Goal: Transaction & Acquisition: Obtain resource

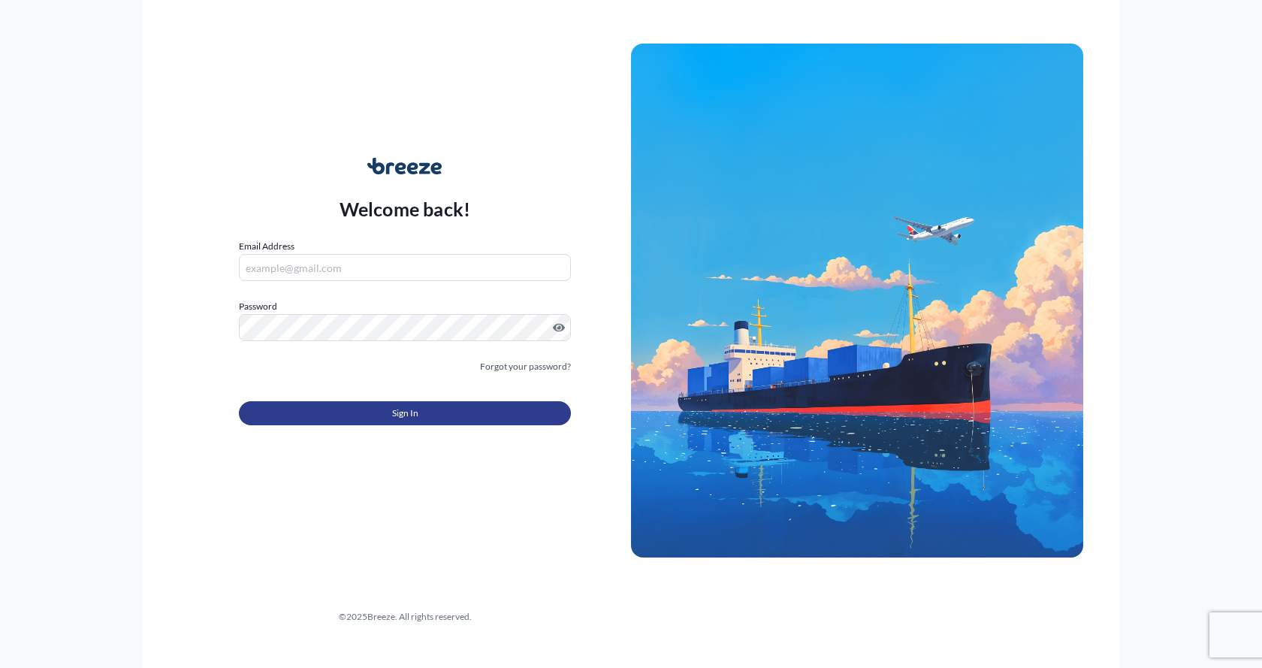
type input "[EMAIL_ADDRESS][DOMAIN_NAME]"
click at [330, 419] on button "Sign In" at bounding box center [405, 413] width 332 height 24
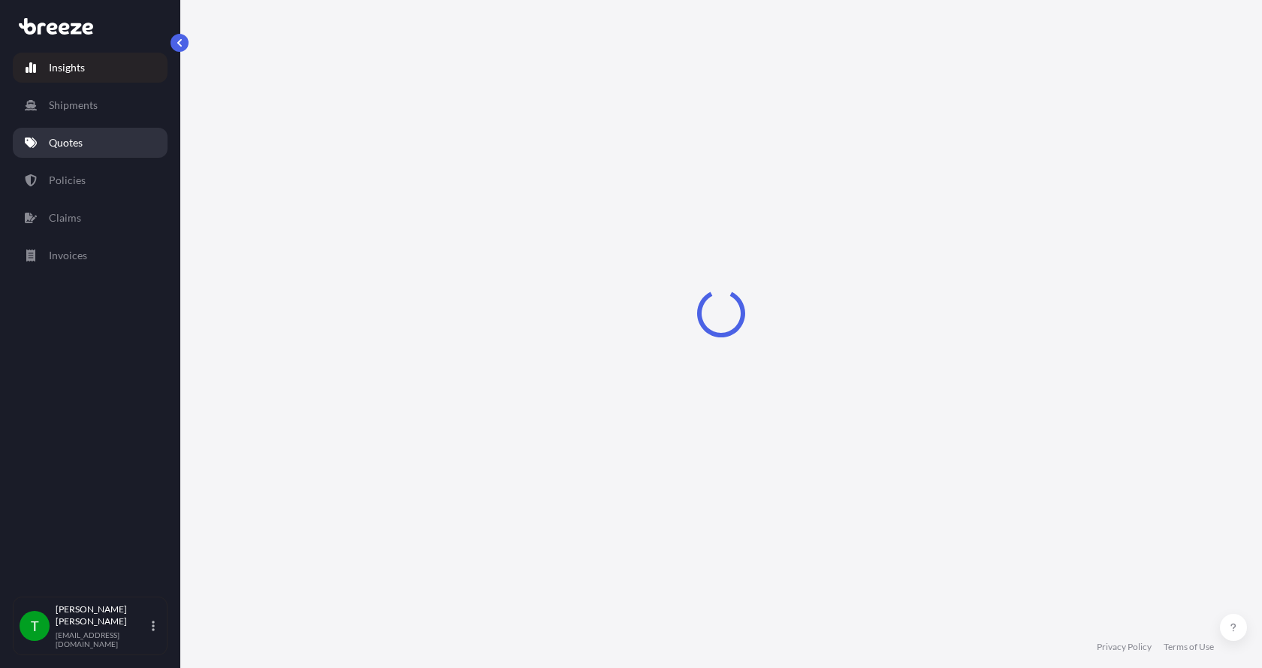
click at [74, 142] on p "Quotes" at bounding box center [66, 142] width 34 height 15
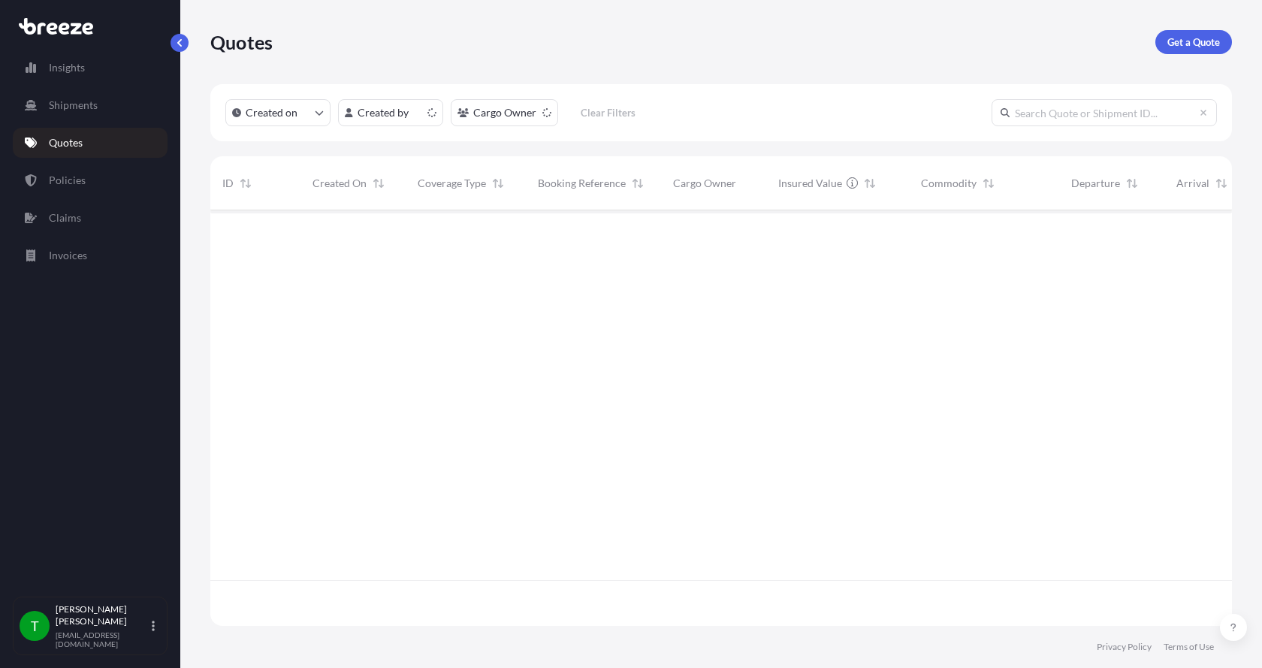
scroll to position [412, 1011]
click at [1191, 37] on p "Get a Quote" at bounding box center [1194, 42] width 53 height 15
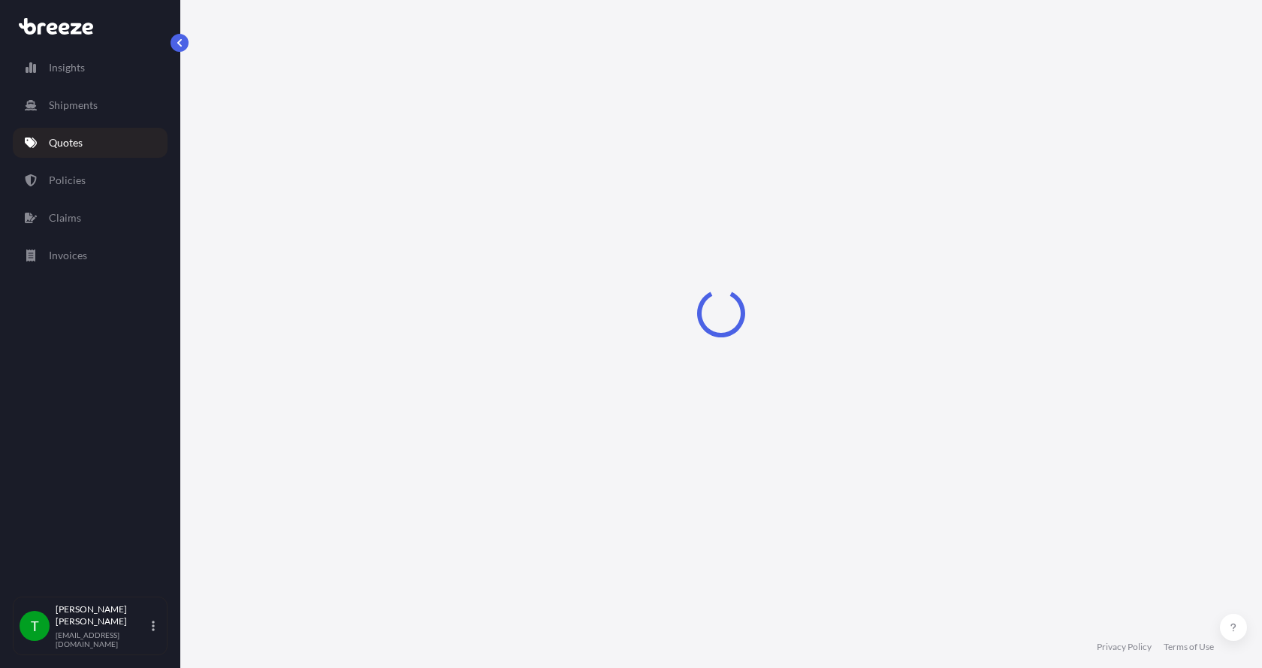
select select "Sea"
select select "1"
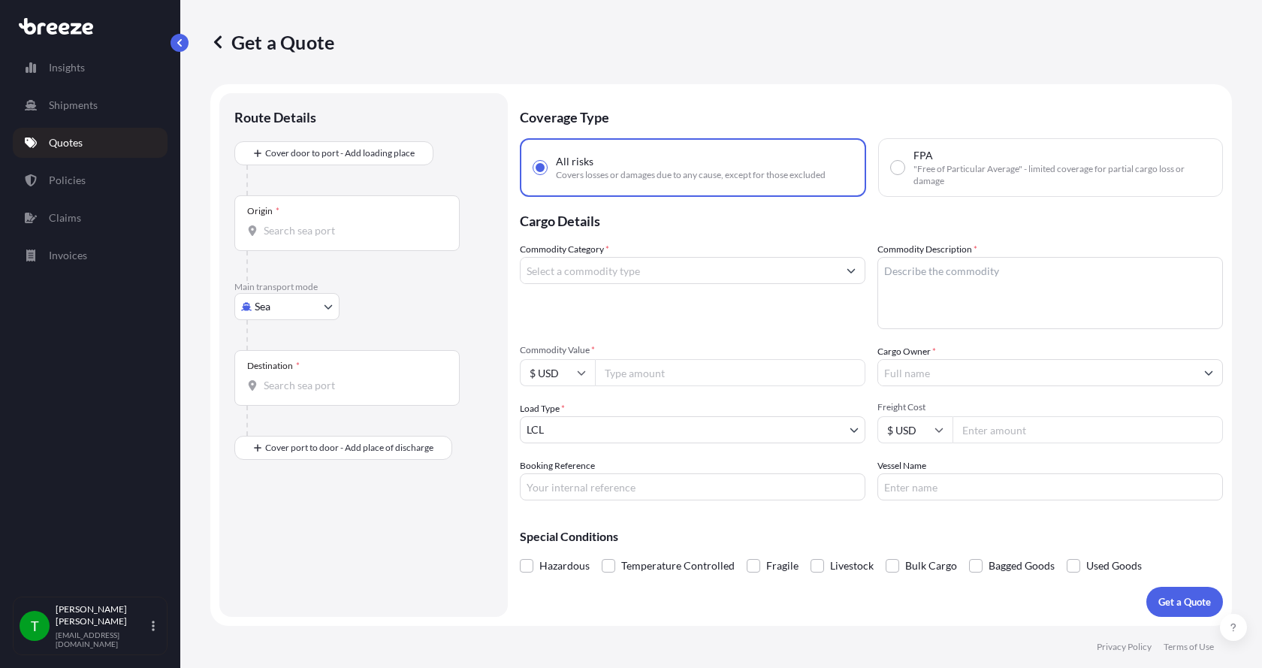
click at [253, 300] on body "Insights Shipments Quotes Policies Claims Invoices T [PERSON_NAME] [EMAIL_ADDRE…" at bounding box center [631, 334] width 1262 height 668
click at [288, 394] on div "Road" at bounding box center [286, 399] width 93 height 27
select select "Road"
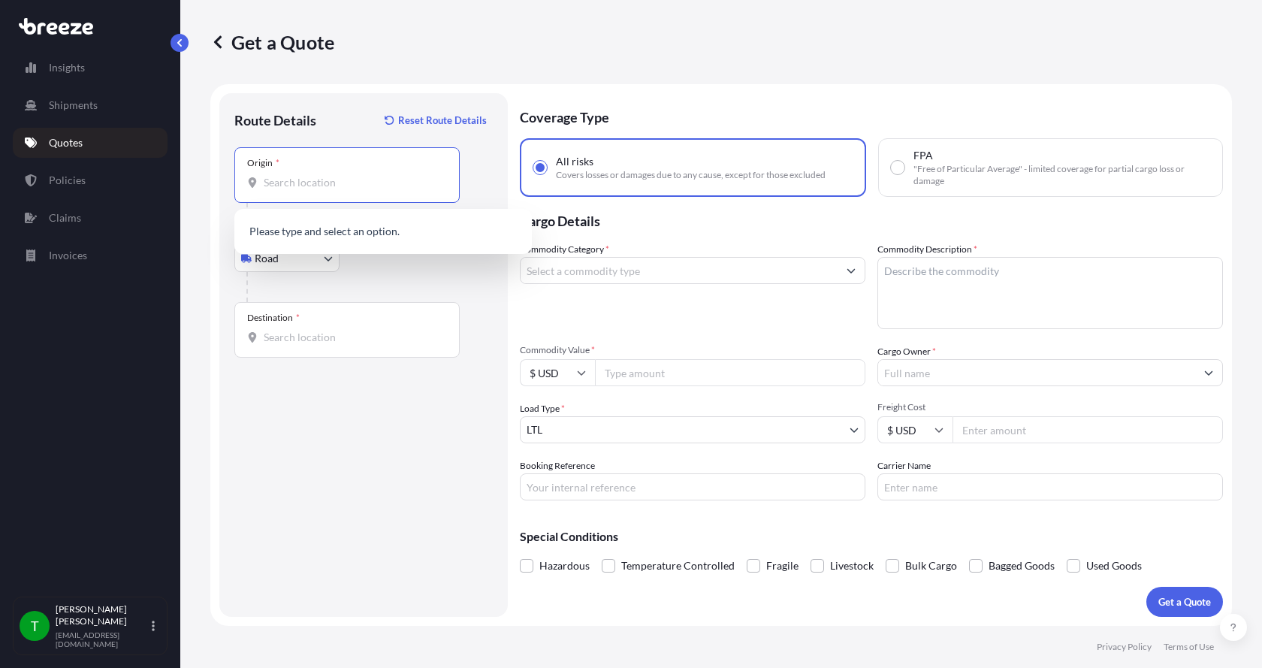
click at [297, 188] on input "Origin *" at bounding box center [352, 182] width 177 height 15
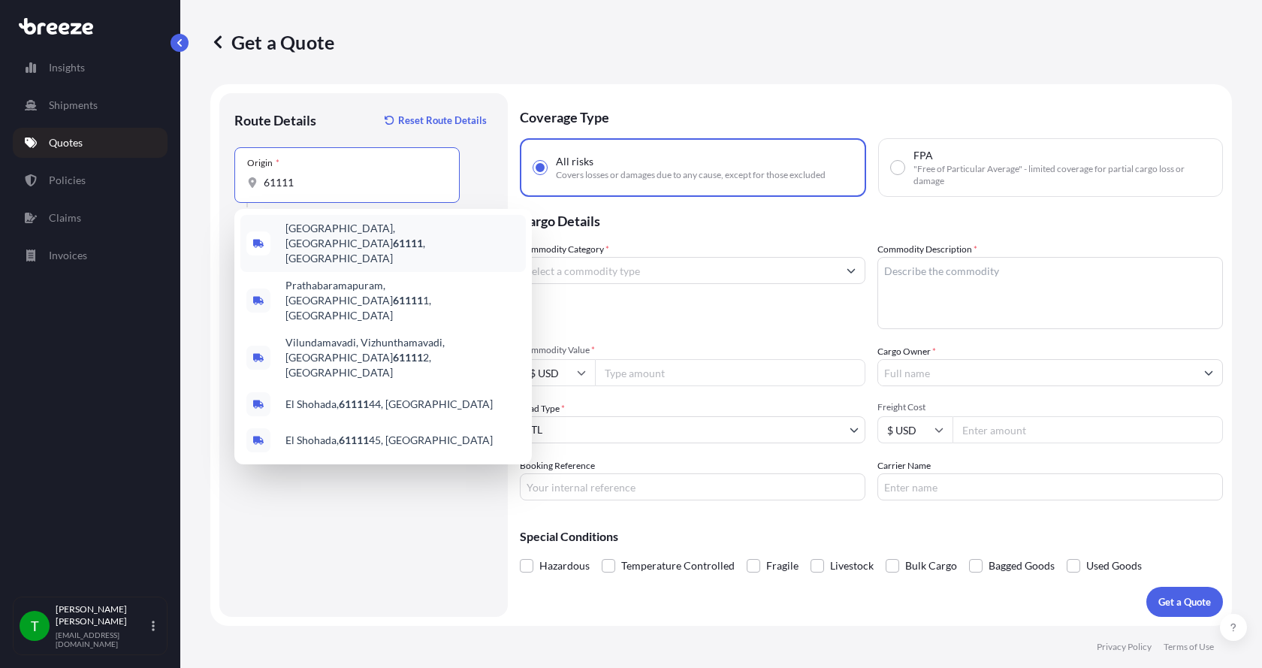
click at [295, 232] on span "[GEOGRAPHIC_DATA] , [GEOGRAPHIC_DATA]" at bounding box center [403, 243] width 234 height 45
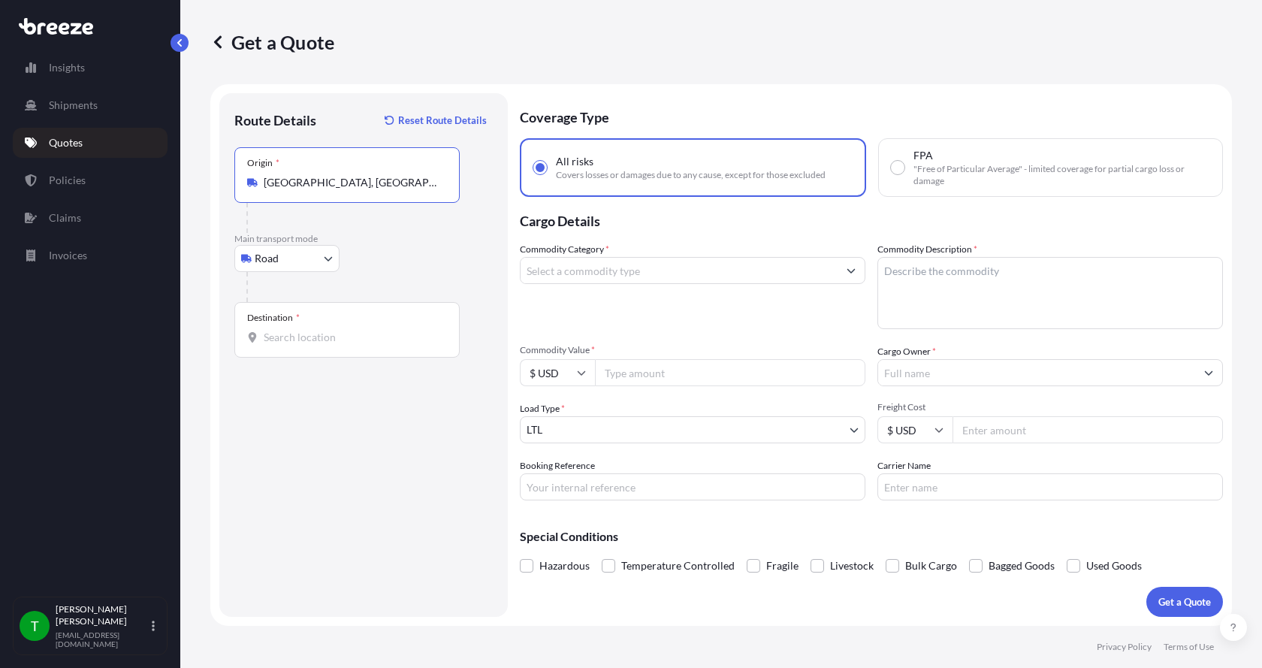
type input "[GEOGRAPHIC_DATA], [GEOGRAPHIC_DATA]"
click at [267, 334] on input "Destination *" at bounding box center [352, 337] width 177 height 15
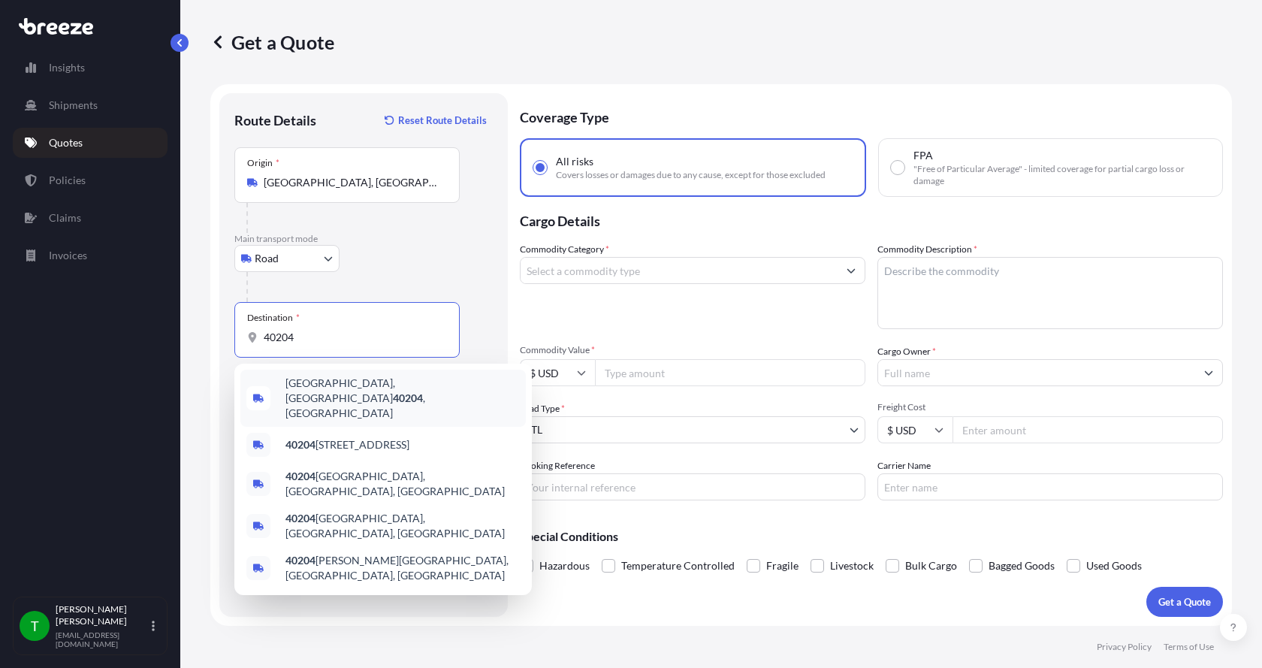
click at [334, 381] on span "[GEOGRAPHIC_DATA] , [GEOGRAPHIC_DATA]" at bounding box center [403, 398] width 234 height 45
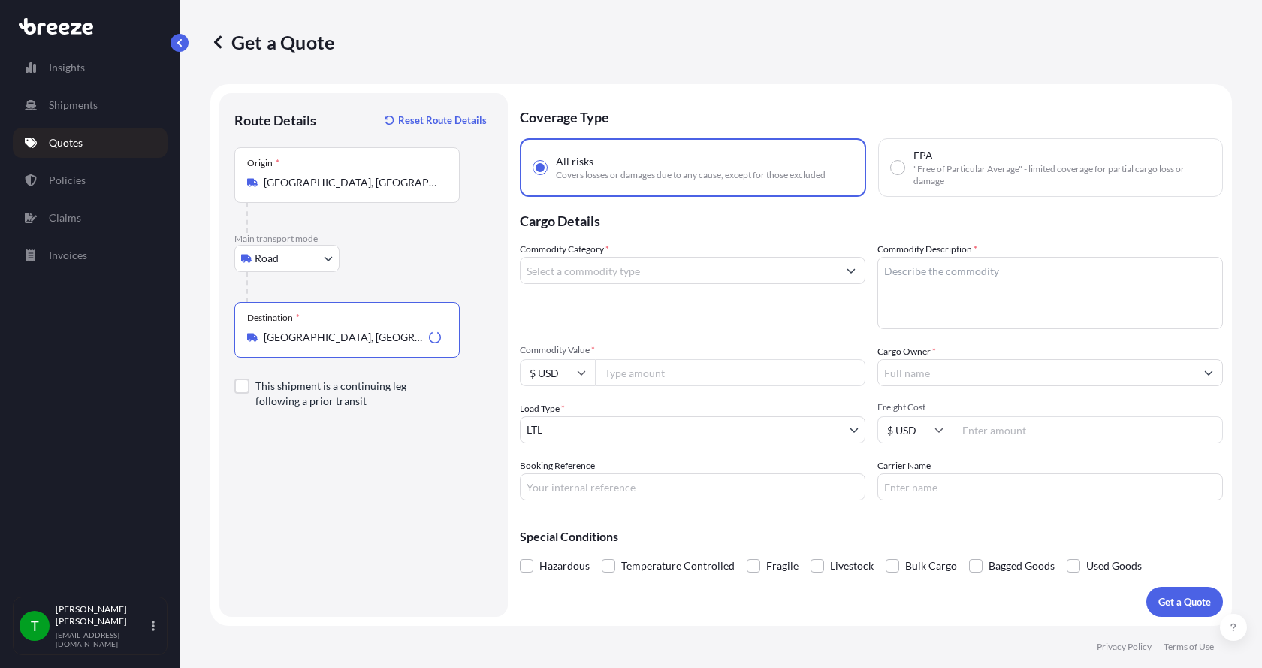
type input "[GEOGRAPHIC_DATA], [GEOGRAPHIC_DATA]"
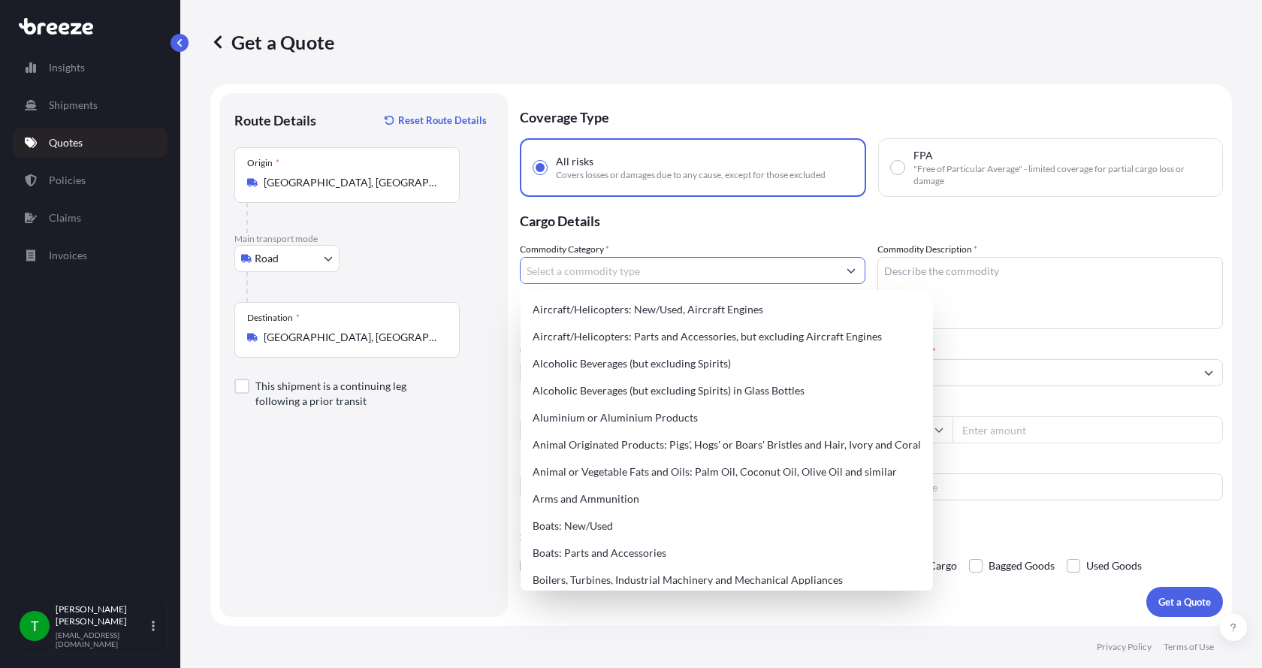
click at [588, 271] on input "Commodity Category *" at bounding box center [679, 270] width 317 height 27
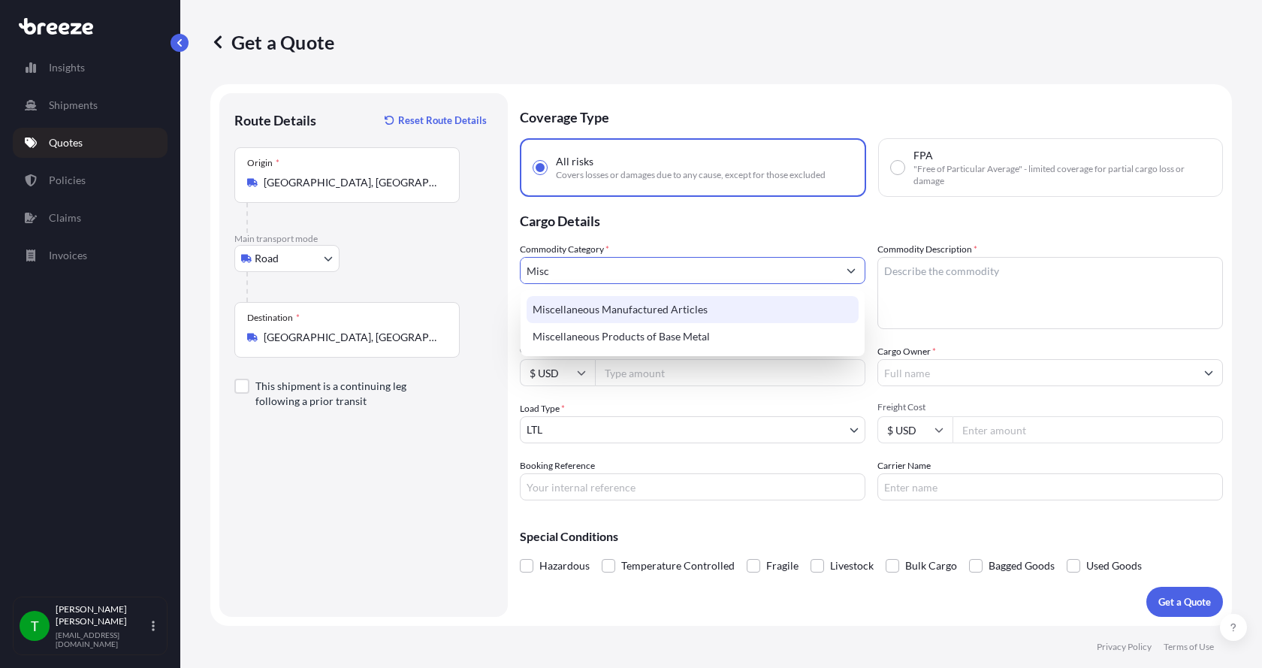
click at [578, 303] on div "Miscellaneous Manufactured Articles" at bounding box center [693, 309] width 332 height 27
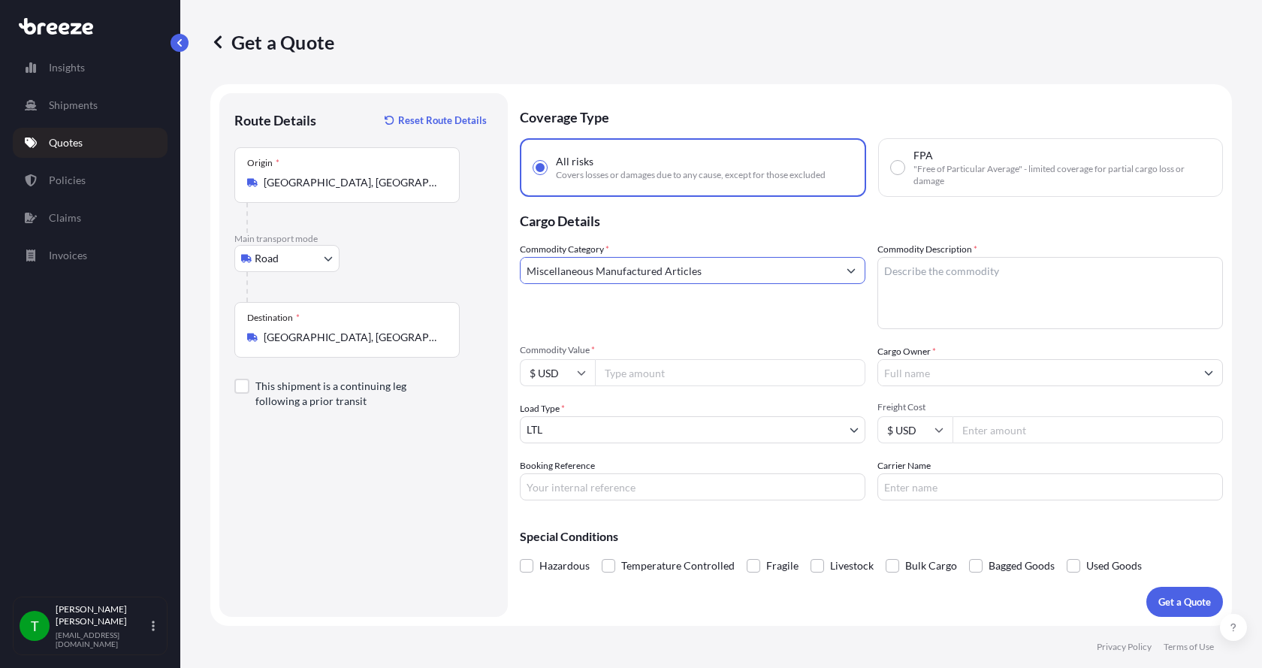
type input "Miscellaneous Manufactured Articles"
click at [901, 273] on textarea "Commodity Description *" at bounding box center [1051, 293] width 346 height 72
type textarea "Parts Motor AER 10HP"
click at [690, 377] on input "Commodity Value *" at bounding box center [730, 372] width 270 height 27
click at [655, 371] on input "Commodity Value *" at bounding box center [730, 372] width 270 height 27
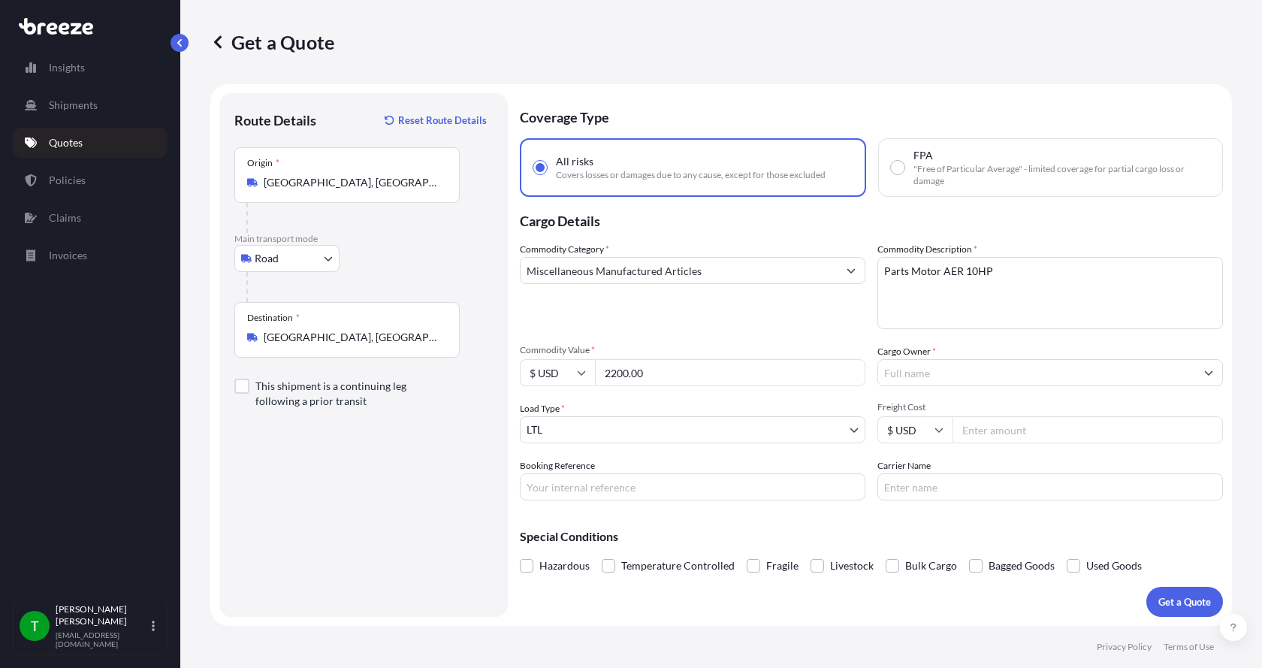
type input "2200.00"
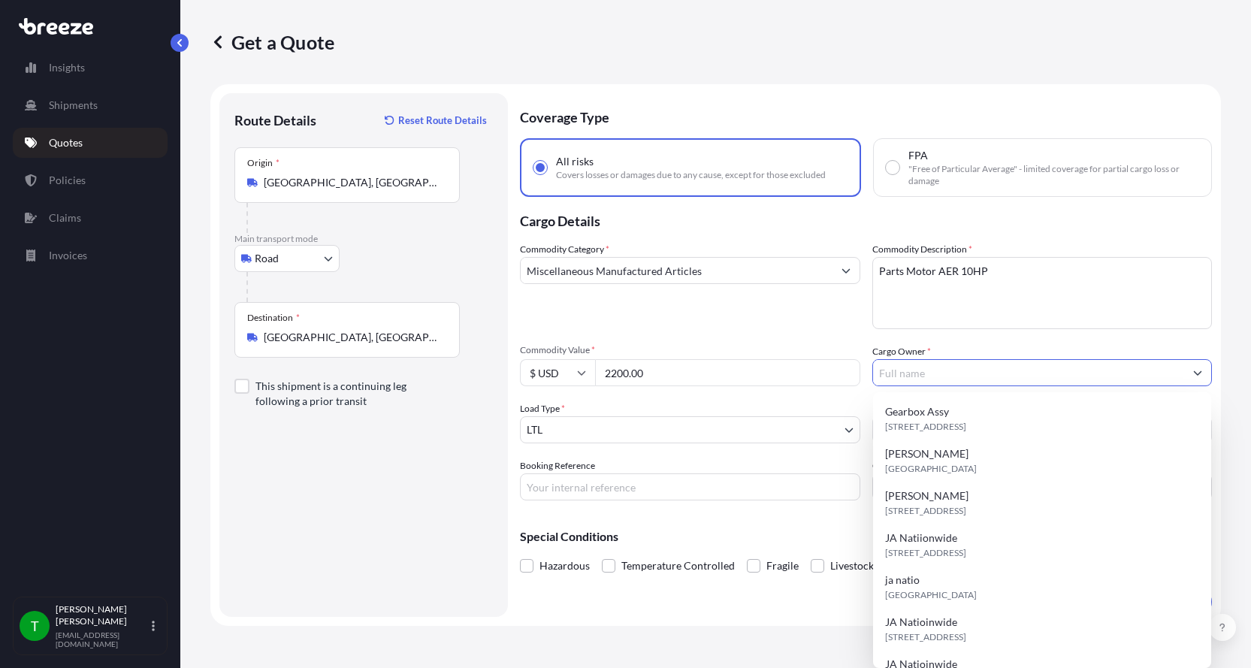
click at [943, 375] on input "Cargo Owner *" at bounding box center [1029, 372] width 312 height 27
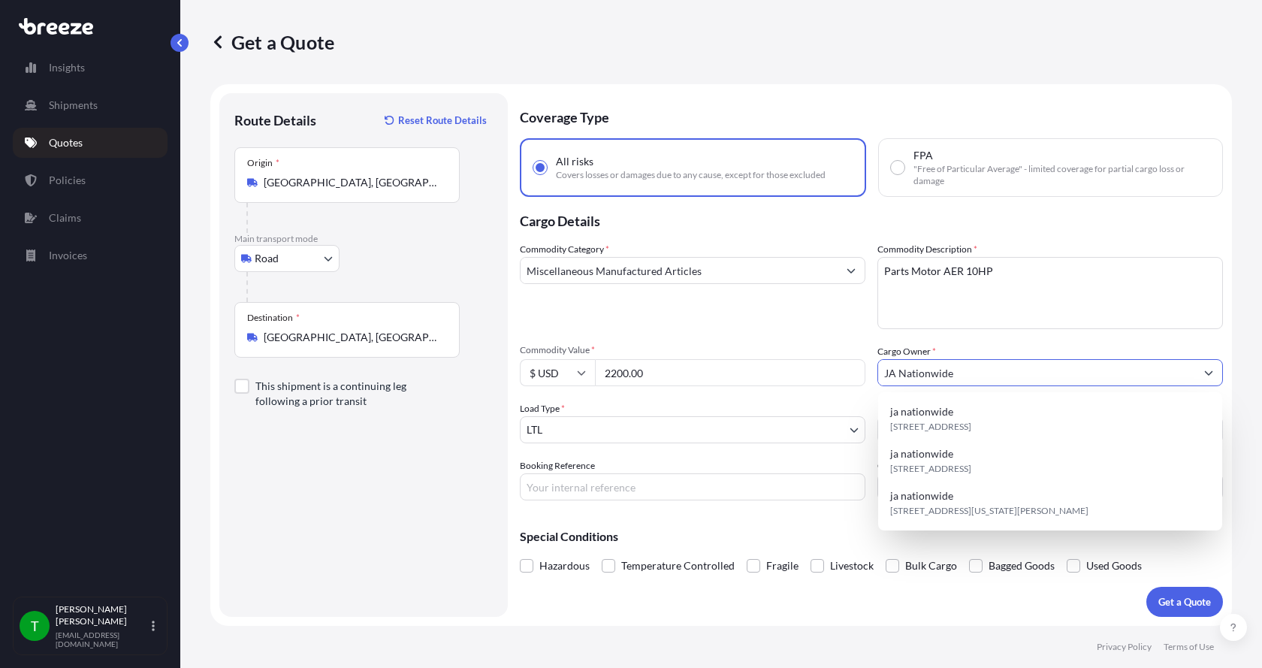
type input "JA Nationwide"
click at [589, 488] on input "Booking Reference" at bounding box center [693, 486] width 346 height 27
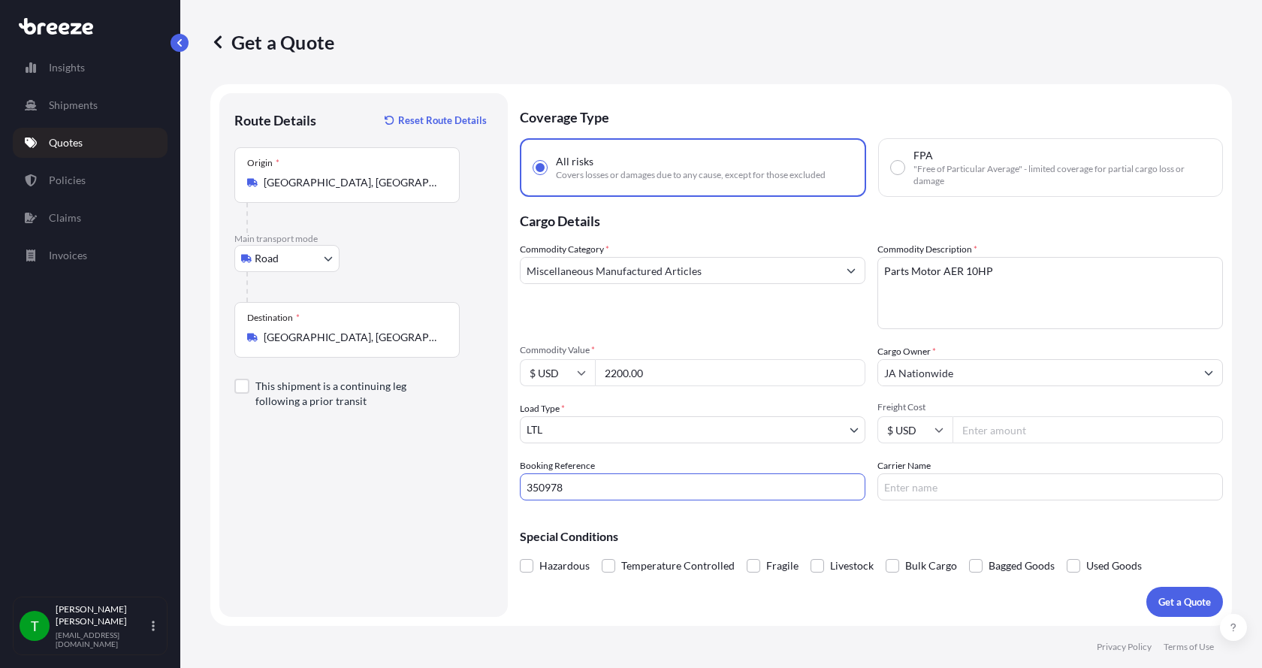
type input "350978"
click at [1023, 431] on input "Freight Cost" at bounding box center [1088, 429] width 270 height 27
type input "275.00"
click at [1005, 484] on input "Carrier Name" at bounding box center [1051, 486] width 346 height 27
type input "[PERSON_NAME] Express"
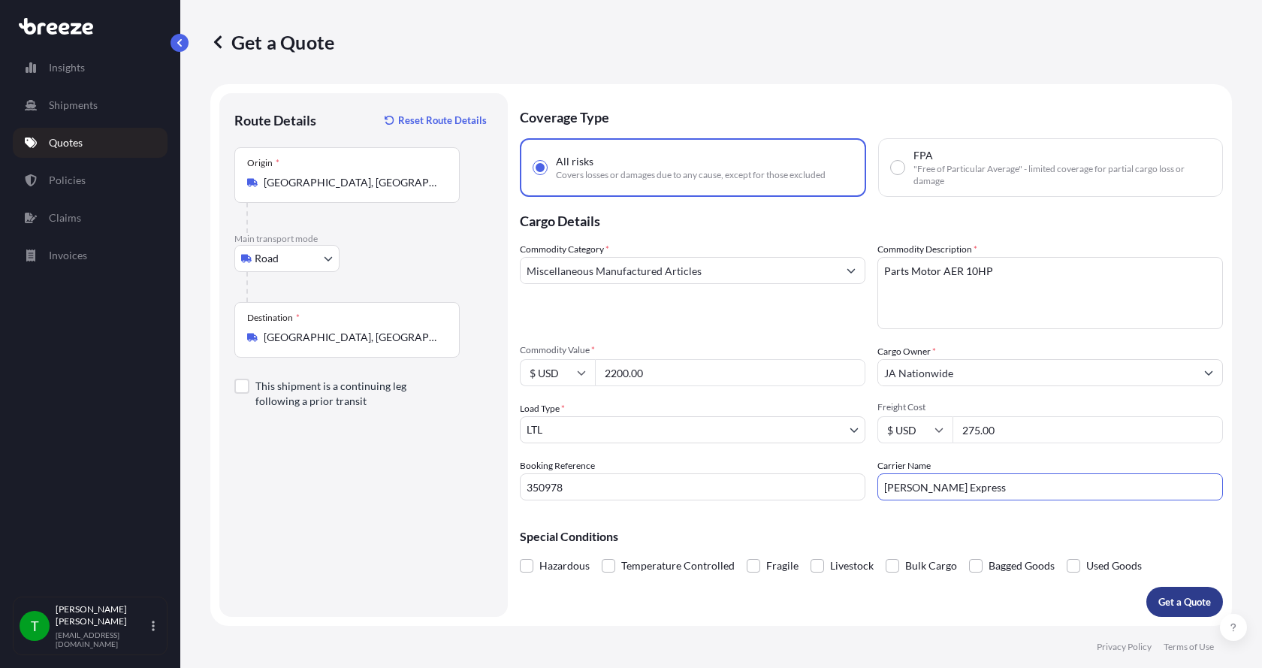
click at [1173, 597] on p "Get a Quote" at bounding box center [1185, 601] width 53 height 15
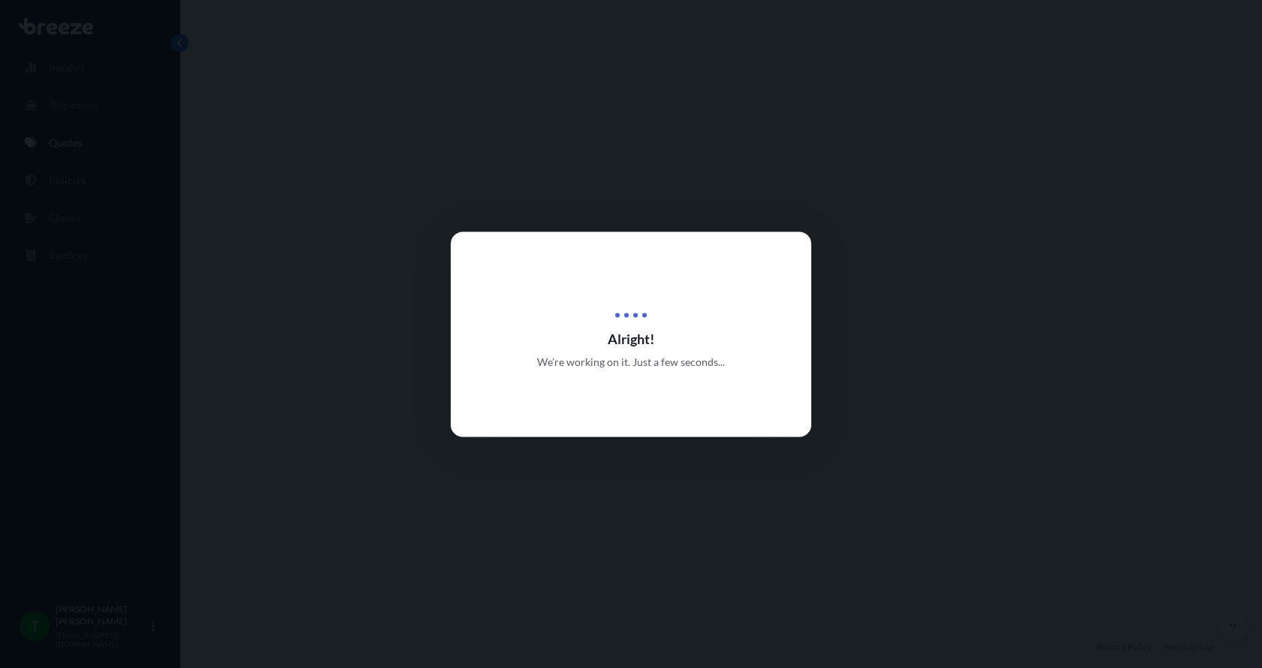
select select "Road"
select select "1"
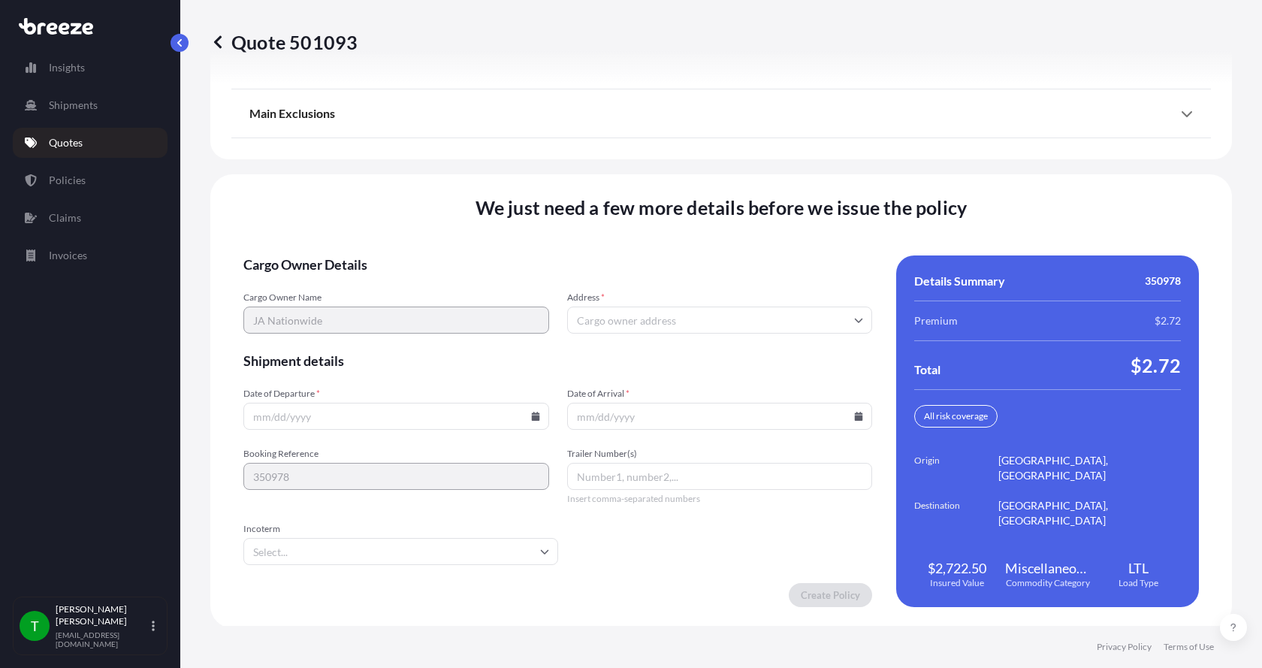
scroll to position [1977, 0]
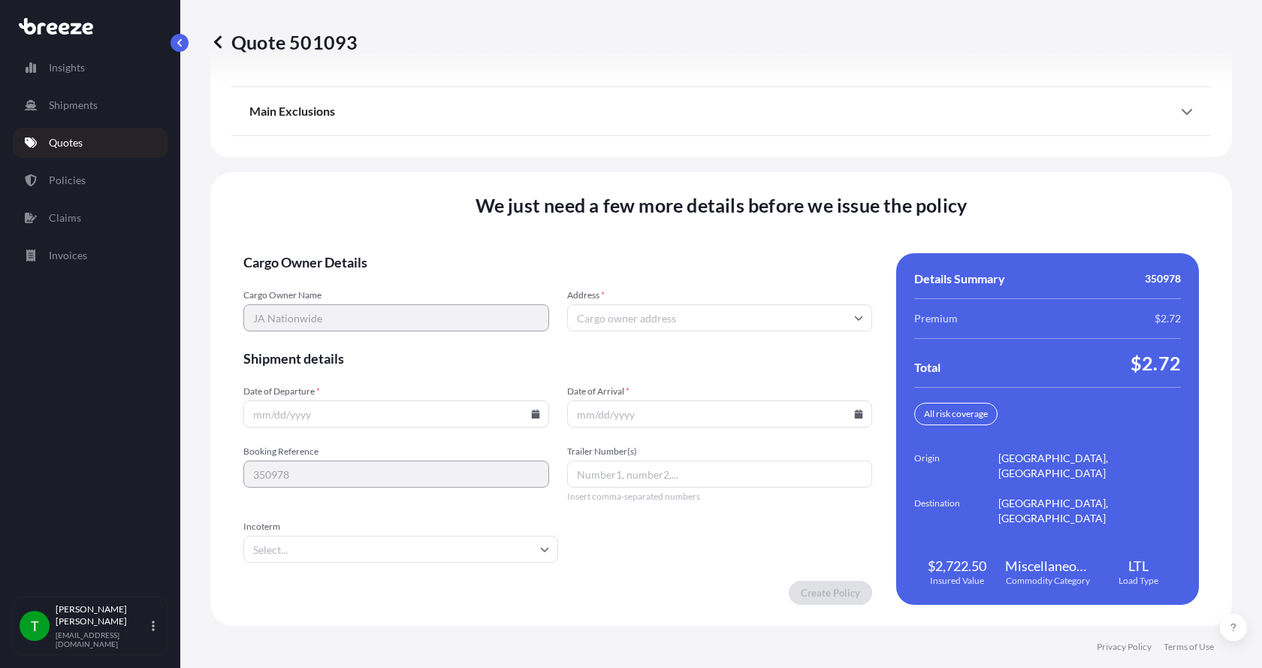
click at [693, 322] on input "Address *" at bounding box center [720, 317] width 306 height 27
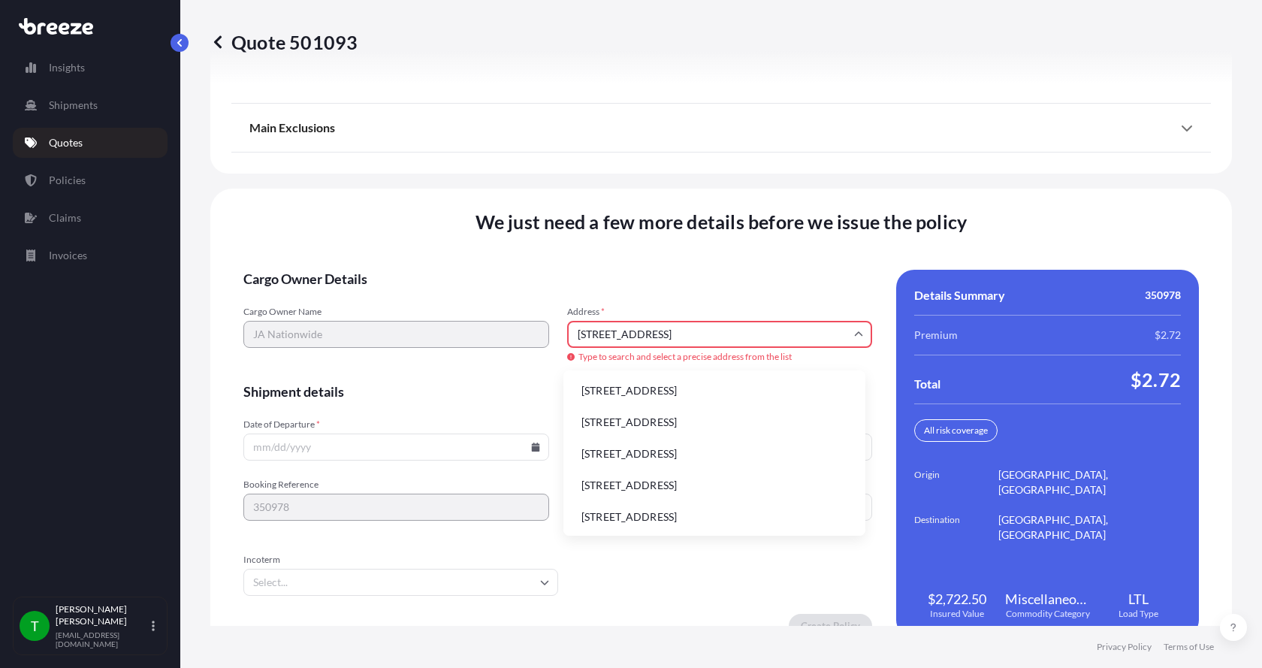
click at [644, 391] on li "[STREET_ADDRESS]" at bounding box center [715, 390] width 290 height 29
type input "[STREET_ADDRESS]"
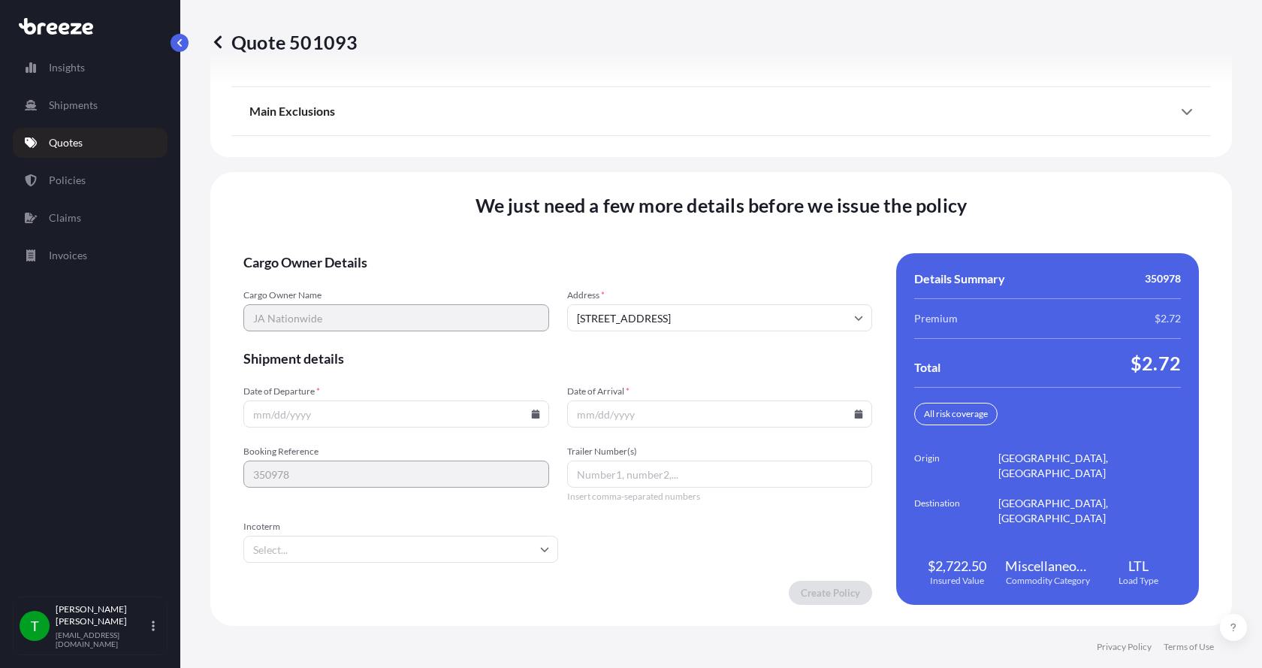
click at [531, 412] on icon at bounding box center [535, 413] width 8 height 9
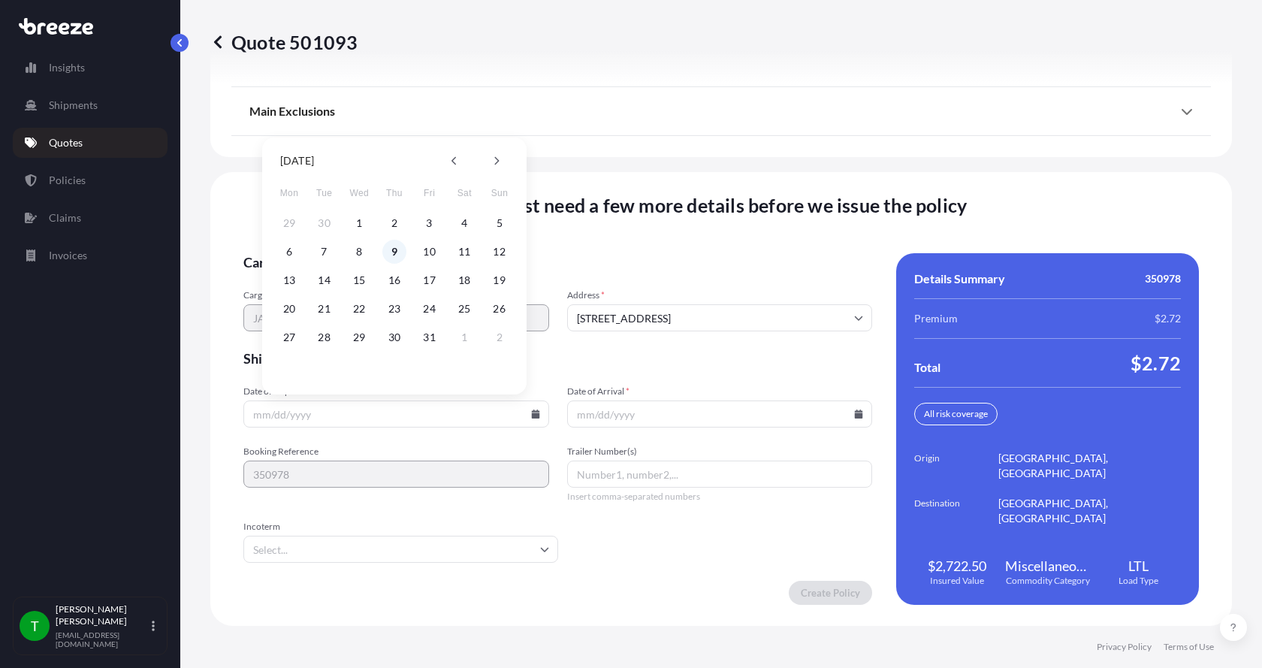
click at [397, 250] on button "9" at bounding box center [394, 252] width 24 height 24
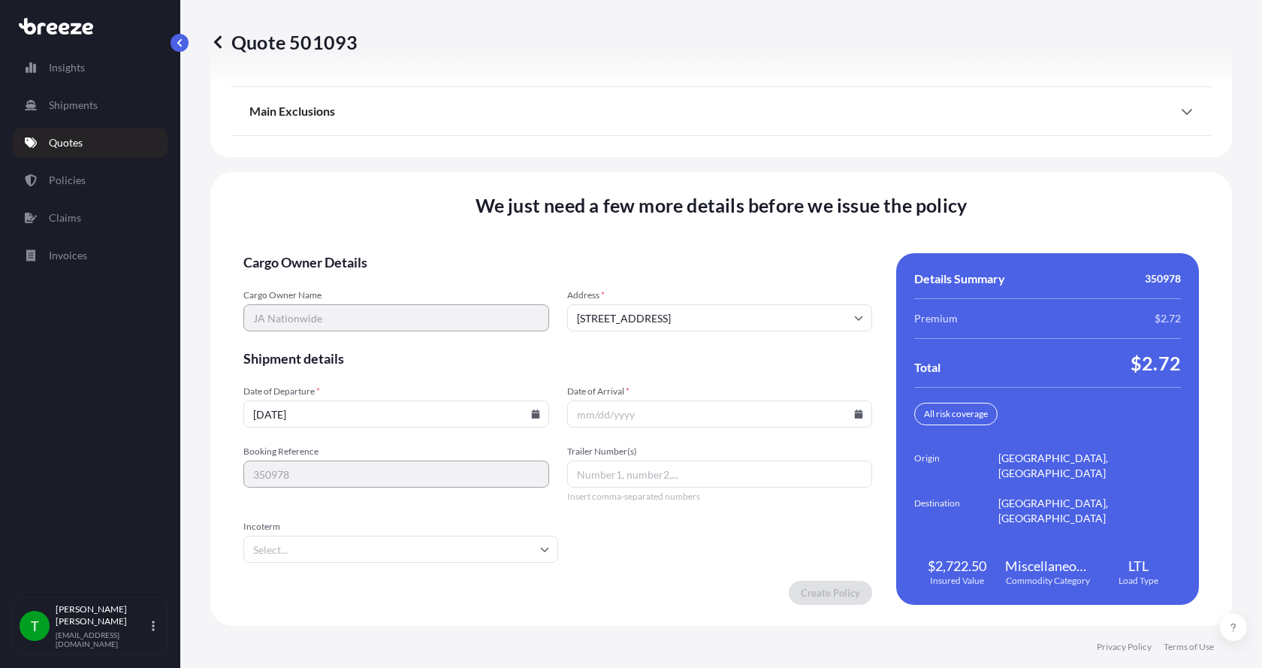
type input "[DATE]"
click at [397, 307] on button "9" at bounding box center [394, 314] width 18 height 14
click at [855, 415] on icon at bounding box center [859, 413] width 8 height 9
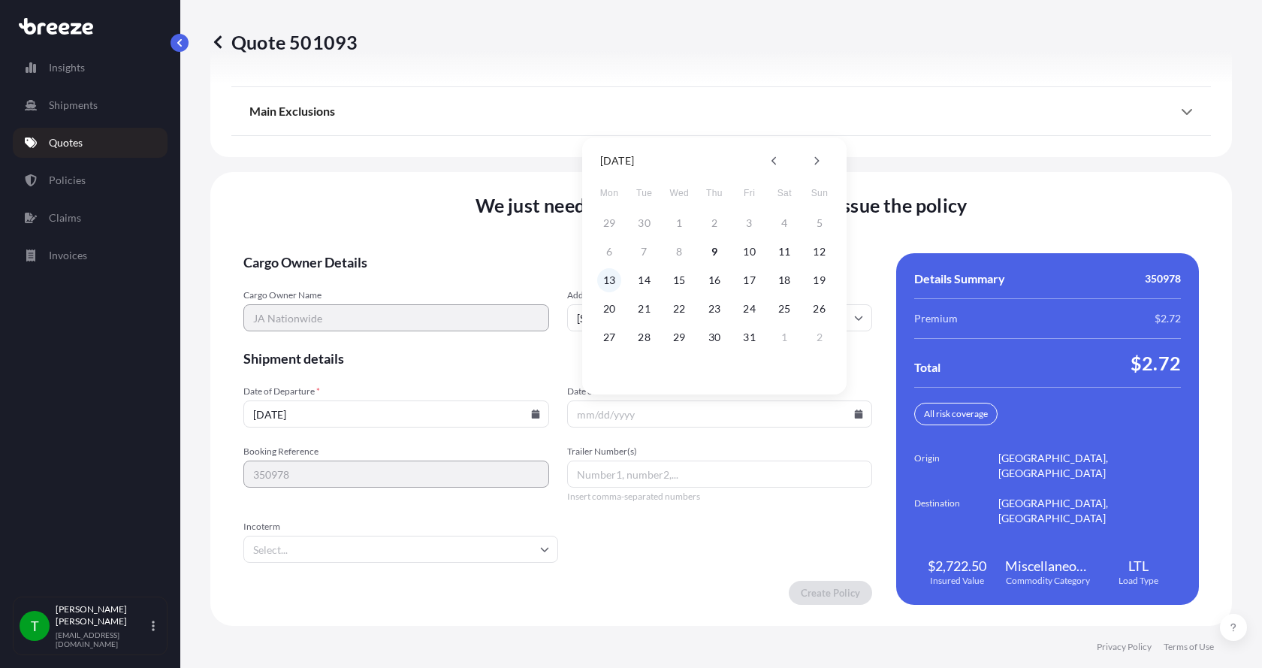
click at [612, 278] on button "13" at bounding box center [609, 280] width 24 height 24
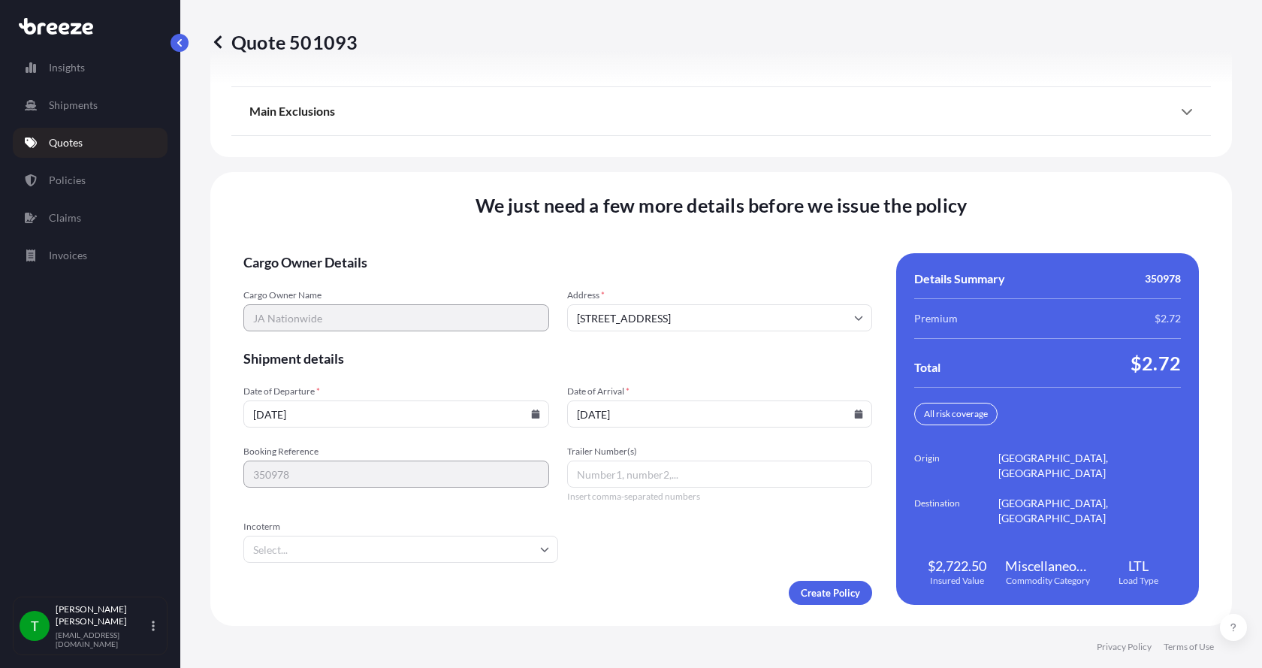
type input "[DATE]"
click at [627, 324] on button "13" at bounding box center [636, 331] width 18 height 14
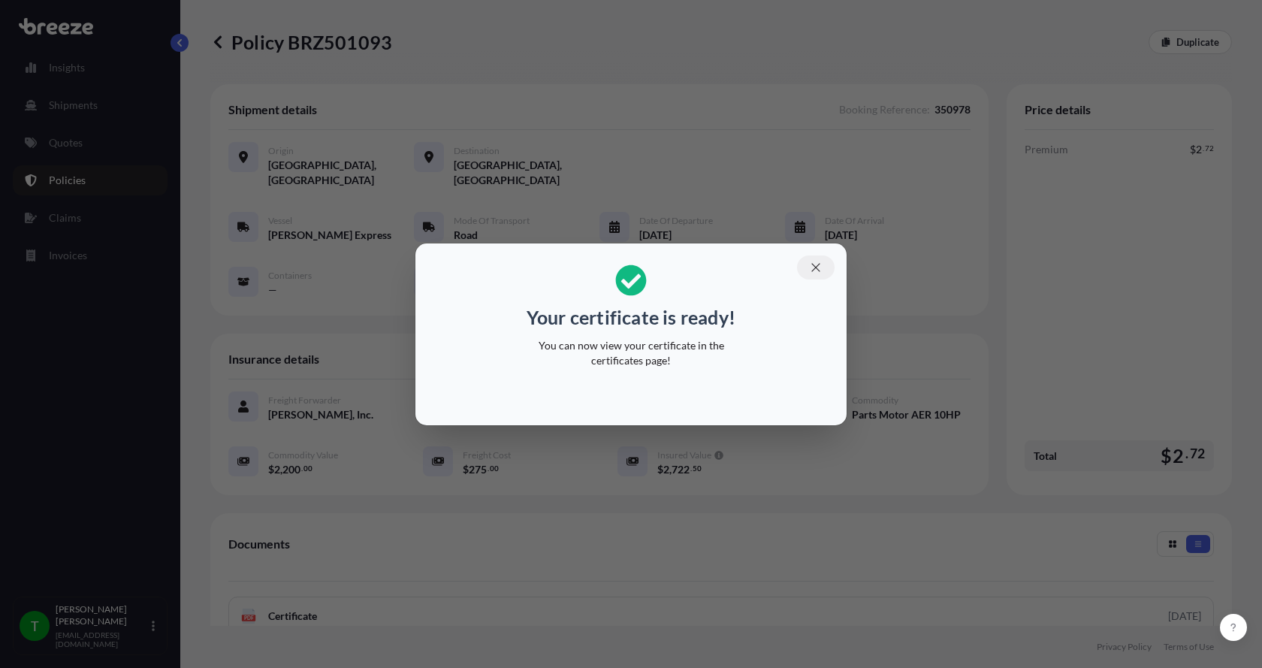
click at [814, 264] on icon "button" at bounding box center [816, 268] width 14 height 14
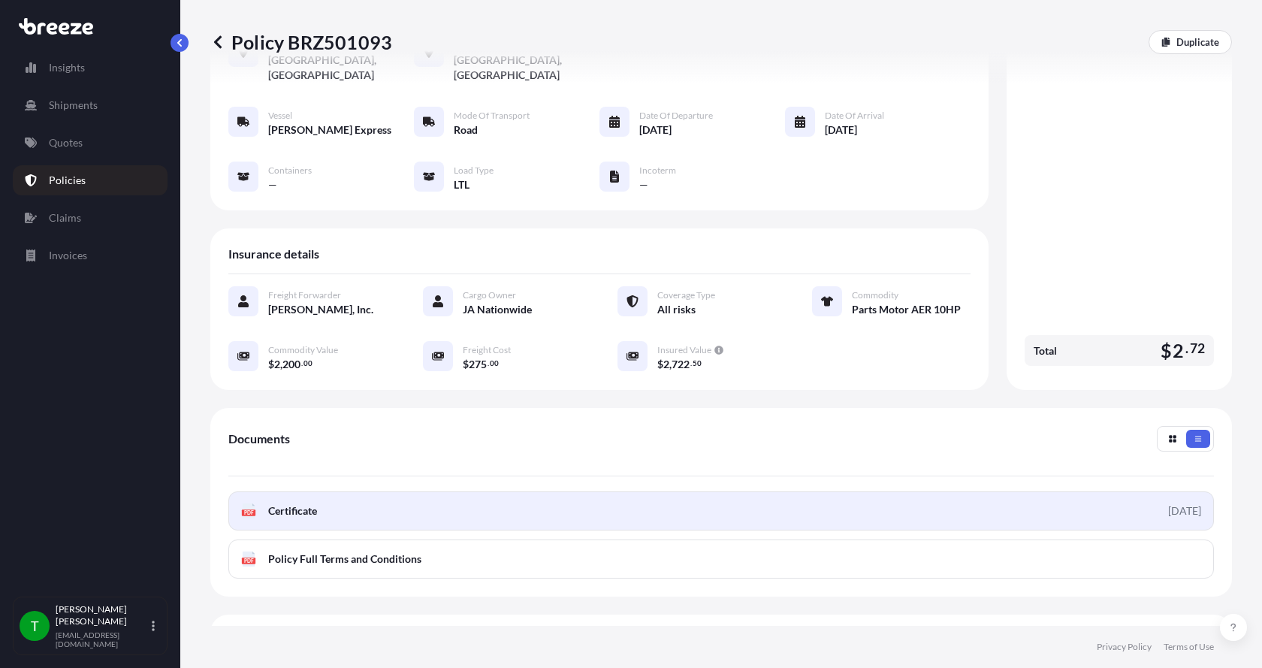
scroll to position [221, 0]
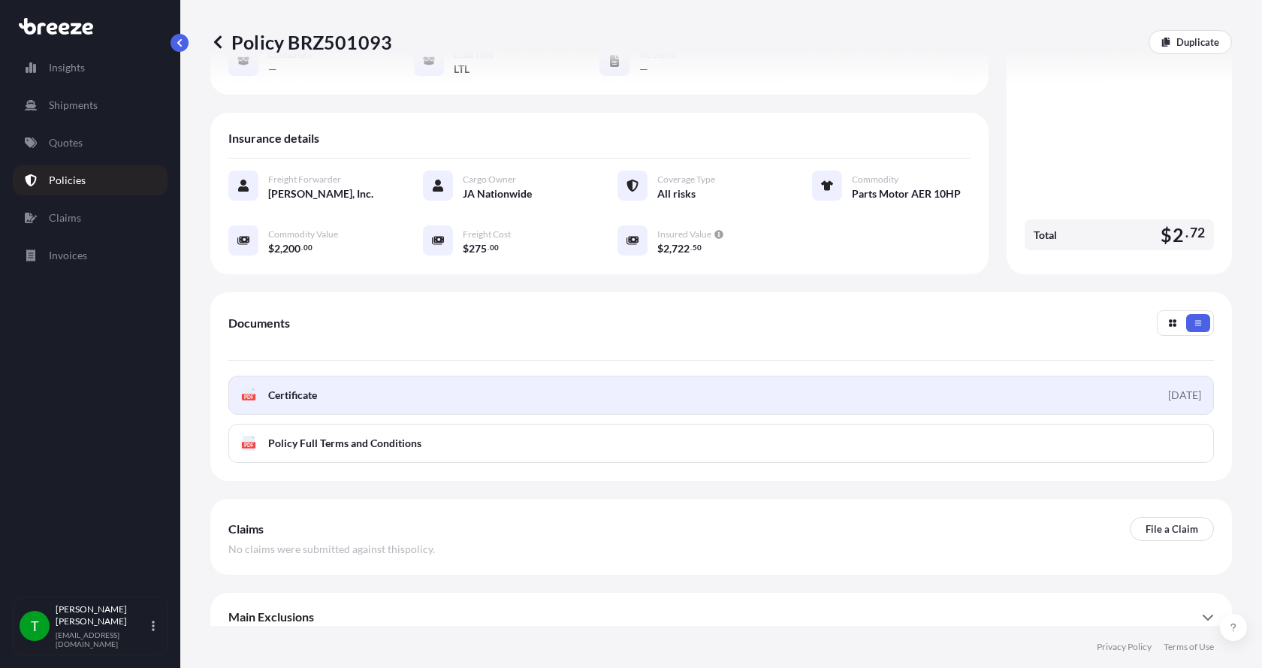
click at [280, 388] on span "Certificate" at bounding box center [292, 395] width 49 height 15
